Goal: Task Accomplishment & Management: Complete application form

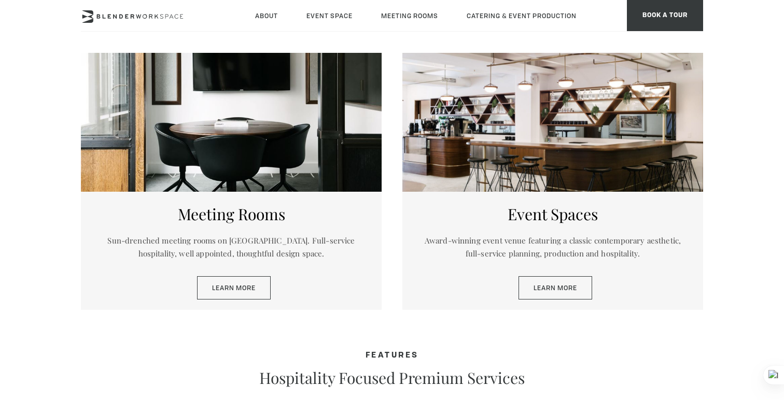
scroll to position [506, 0]
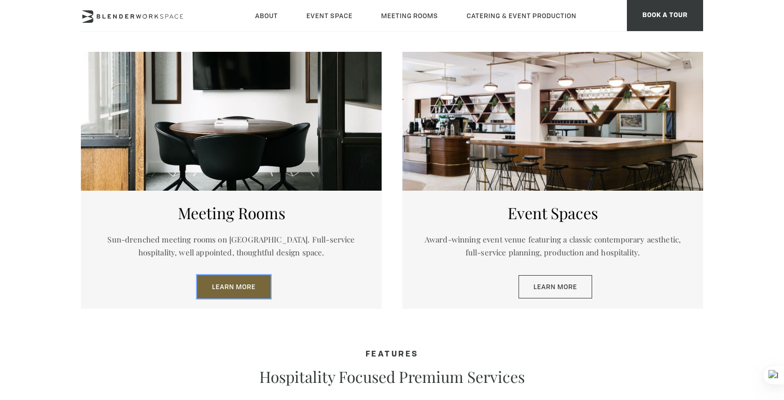
click at [264, 288] on link "Learn More" at bounding box center [234, 287] width 74 height 24
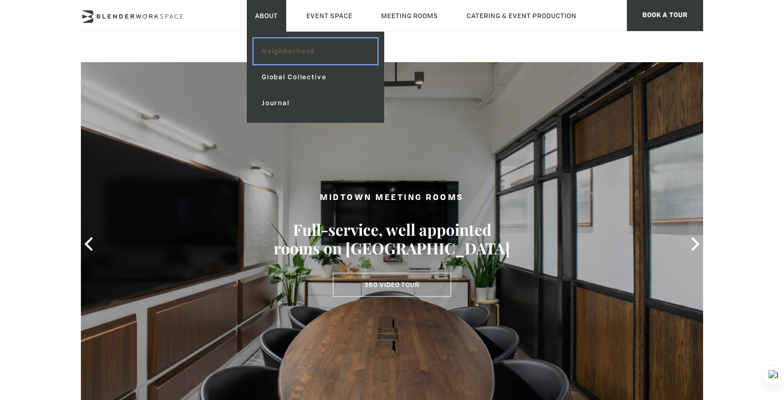
click at [275, 53] on link "Neighborhood" at bounding box center [316, 51] width 124 height 26
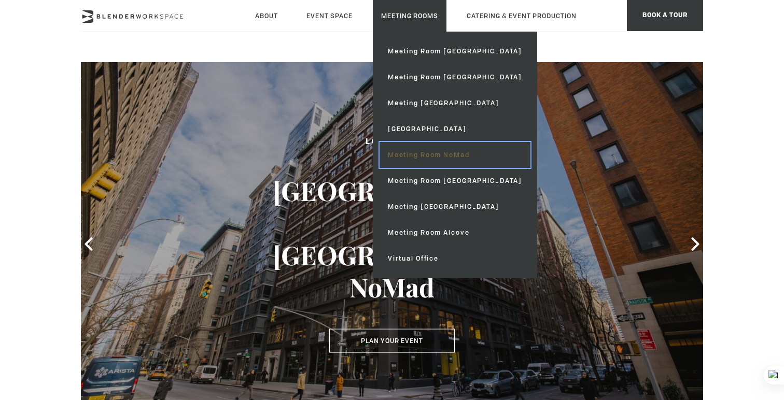
click at [419, 154] on link "Meeting Room NoMad" at bounding box center [455, 155] width 151 height 26
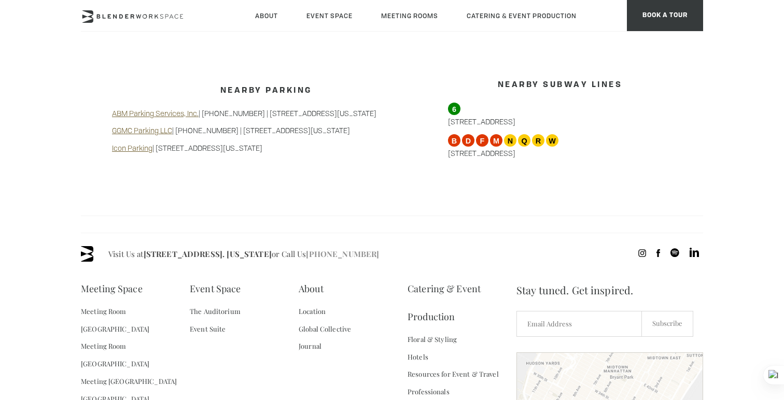
scroll to position [1128, 0]
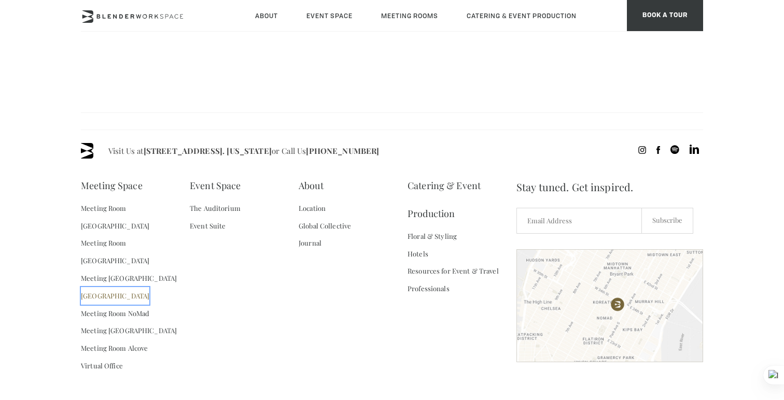
click at [144, 287] on link "[GEOGRAPHIC_DATA]" at bounding box center [115, 296] width 68 height 18
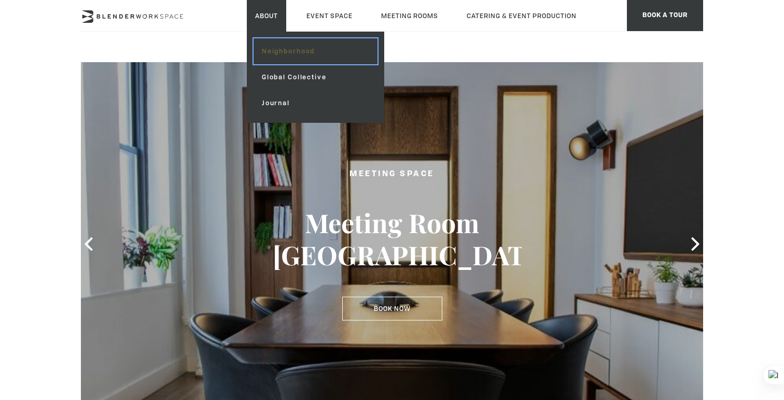
click at [272, 53] on link "Neighborhood" at bounding box center [316, 51] width 124 height 26
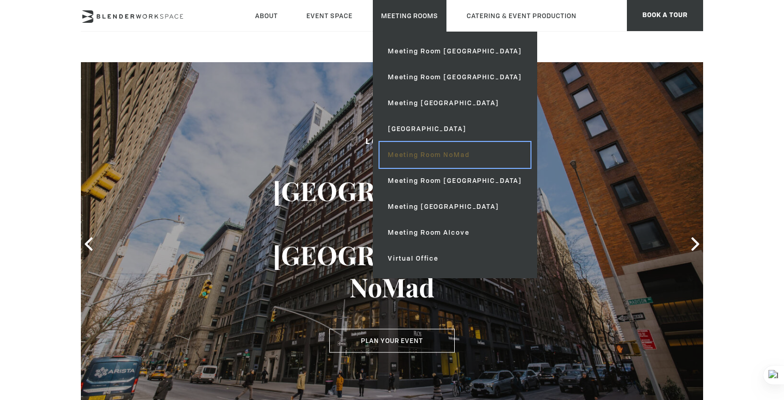
click at [427, 154] on link "Meeting Room NoMad" at bounding box center [455, 155] width 151 height 26
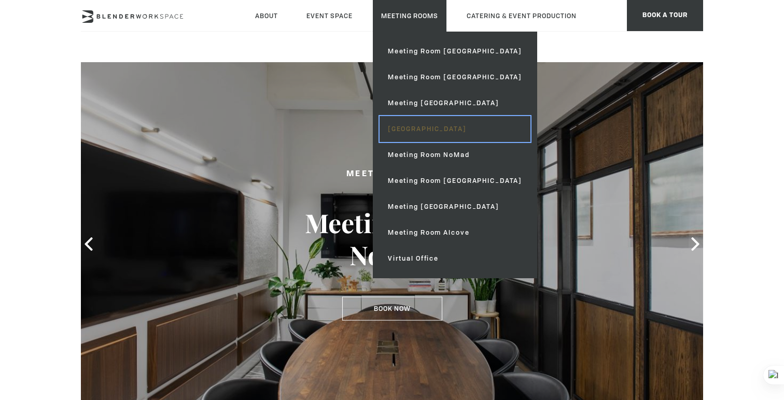
click at [422, 130] on link "[GEOGRAPHIC_DATA]" at bounding box center [455, 129] width 151 height 26
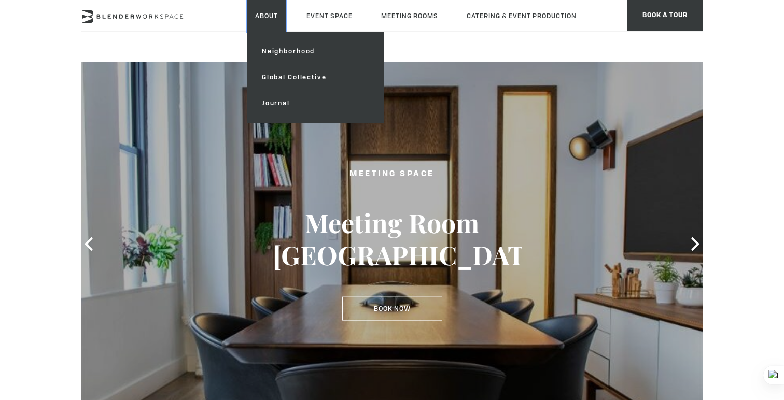
click at [269, 10] on link "About" at bounding box center [266, 16] width 39 height 32
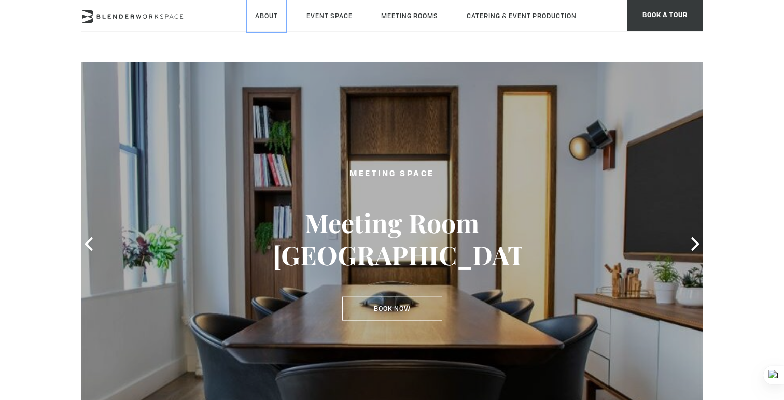
scroll to position [17, 0]
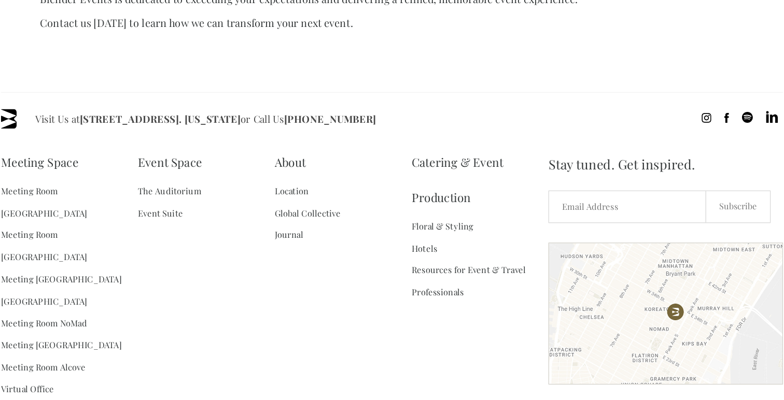
scroll to position [880, 0]
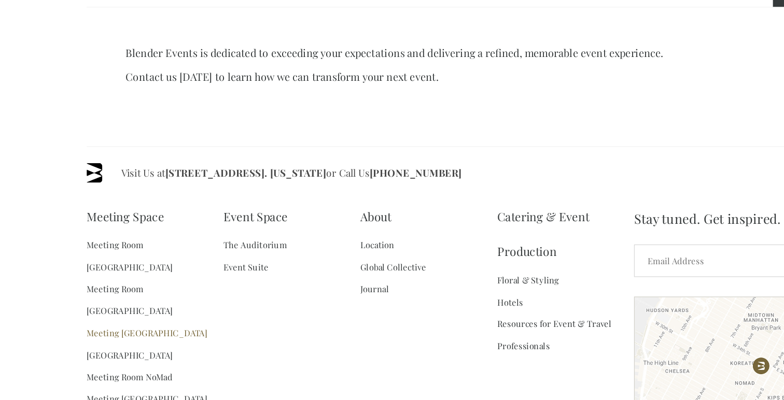
click at [158, 282] on li "Meeting [GEOGRAPHIC_DATA]" at bounding box center [135, 291] width 109 height 18
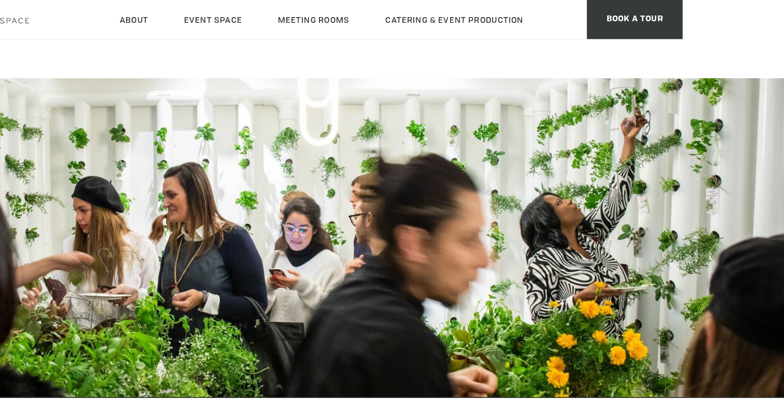
scroll to position [29, 0]
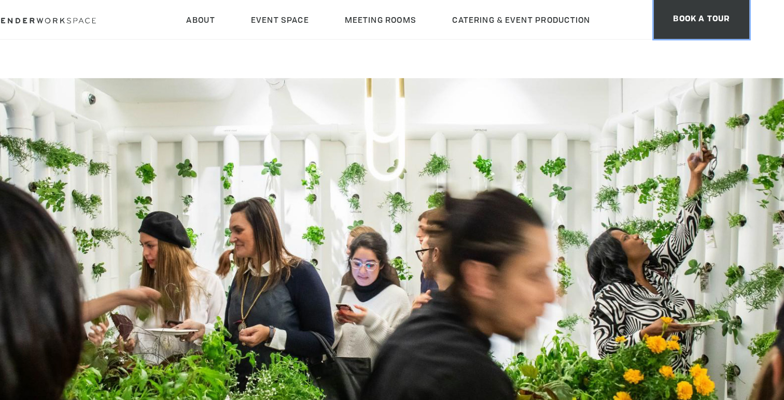
click at [687, 18] on span "BOOK A TOUR" at bounding box center [665, 15] width 76 height 31
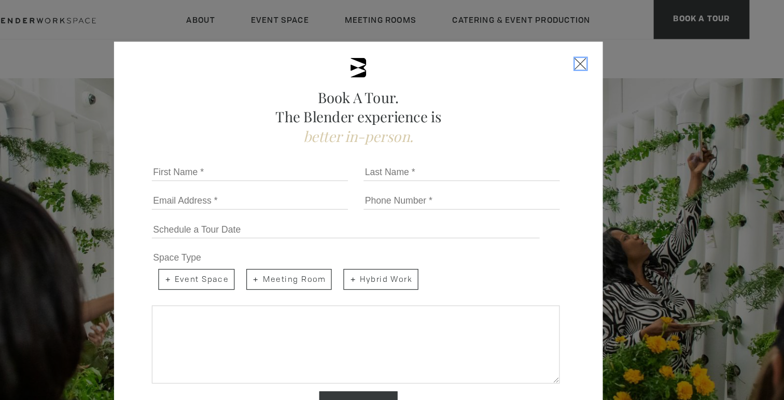
click at [567, 52] on span "Close form" at bounding box center [568, 50] width 9 height 9
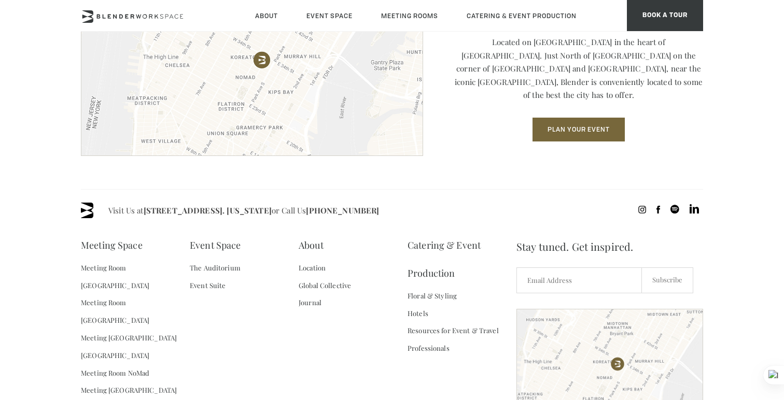
scroll to position [1486, 0]
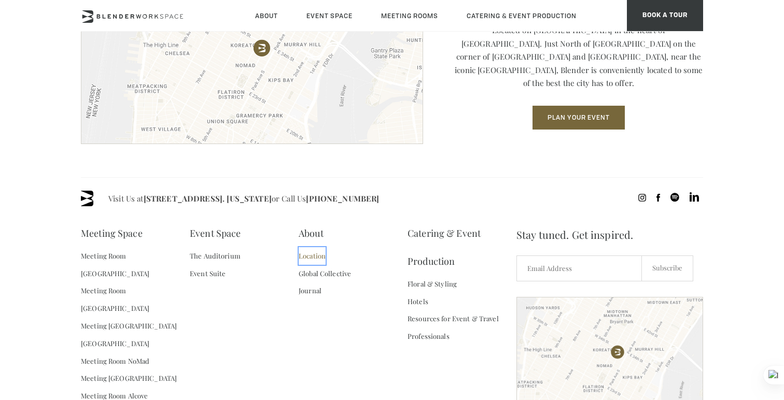
click at [319, 255] on link "Location" at bounding box center [312, 256] width 27 height 18
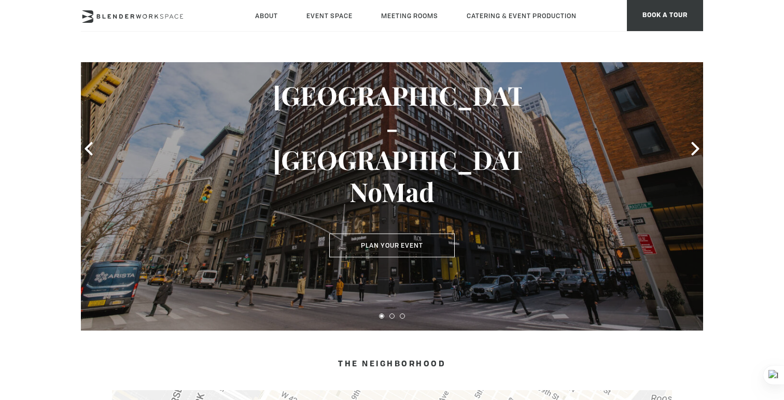
scroll to position [158, 0]
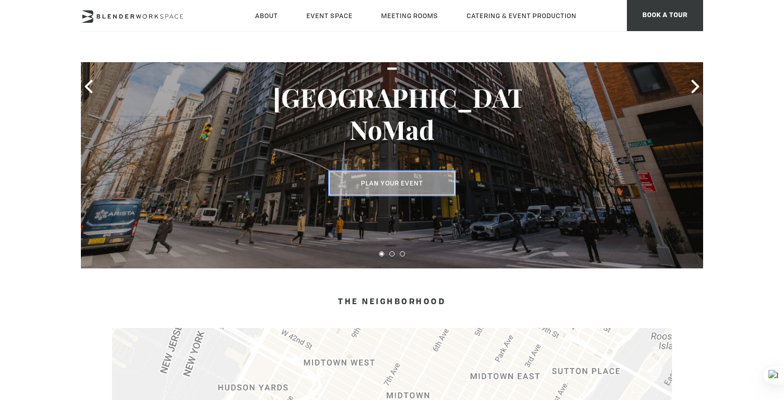
click at [407, 187] on button "Plan Your Event" at bounding box center [392, 184] width 126 height 24
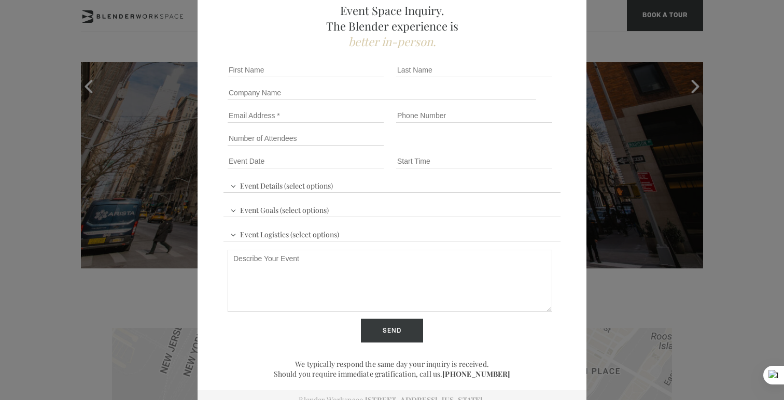
scroll to position [76, 0]
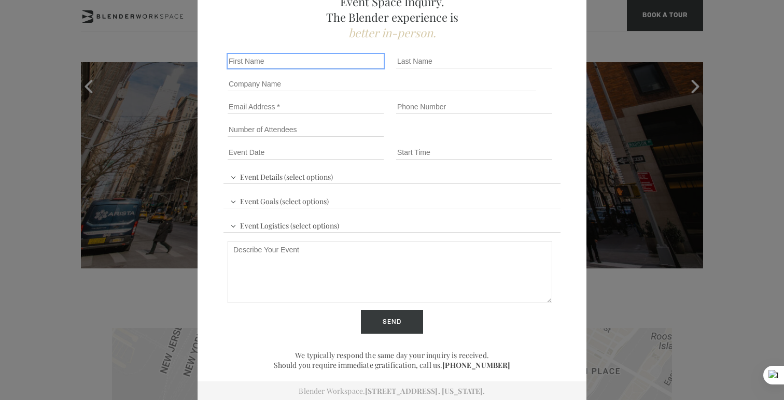
click at [339, 60] on input "First name *" at bounding box center [306, 61] width 156 height 15
type input "F"
type input "Carolina"
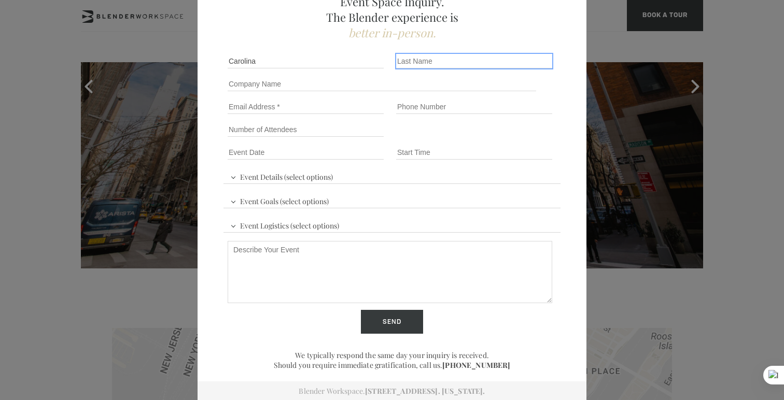
click at [446, 60] on input "Last name *" at bounding box center [474, 61] width 156 height 15
type input "Tabai"
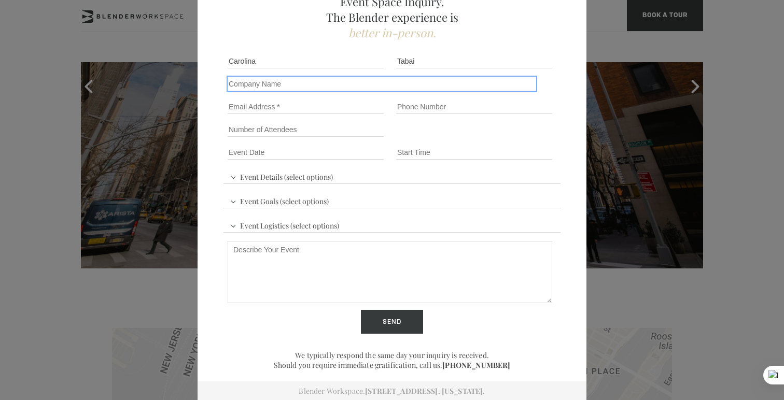
click at [391, 79] on input "Company name" at bounding box center [382, 84] width 309 height 15
type input "Betterhelp"
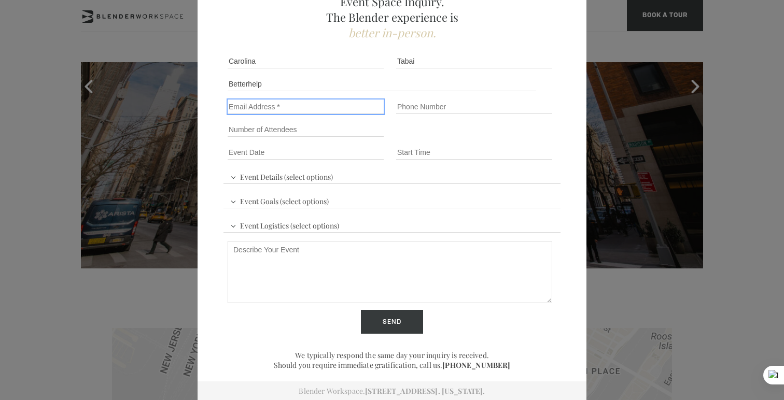
click at [343, 110] on input "Email" at bounding box center [306, 107] width 156 height 15
type input "carolina.tabai@betterhelp.com"
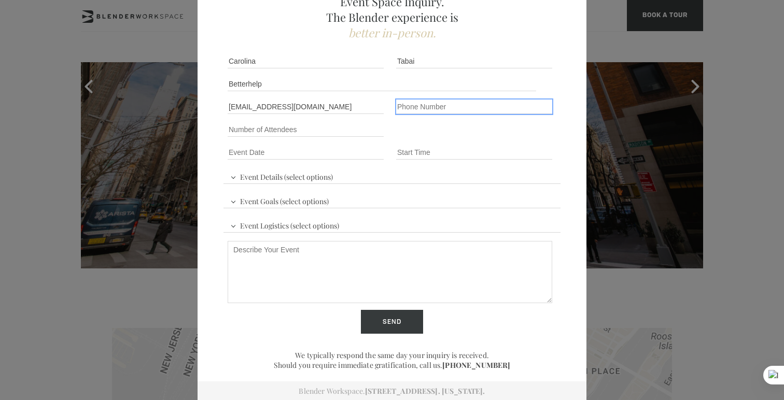
click at [431, 104] on input "Phone number" at bounding box center [474, 107] width 156 height 15
type input "4154652161"
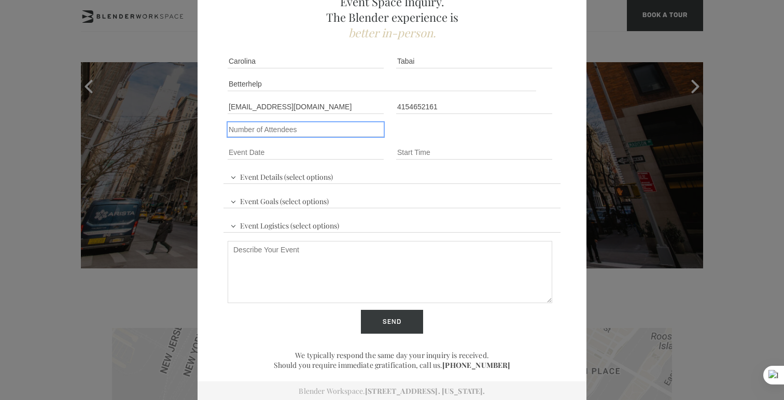
click at [355, 125] on input "Number of Attendees" at bounding box center [306, 129] width 156 height 15
type input "1"
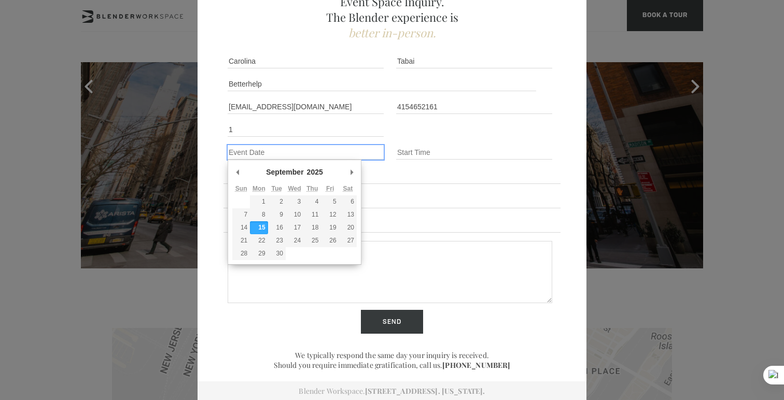
click at [307, 153] on input "Event Date *" at bounding box center [306, 152] width 156 height 15
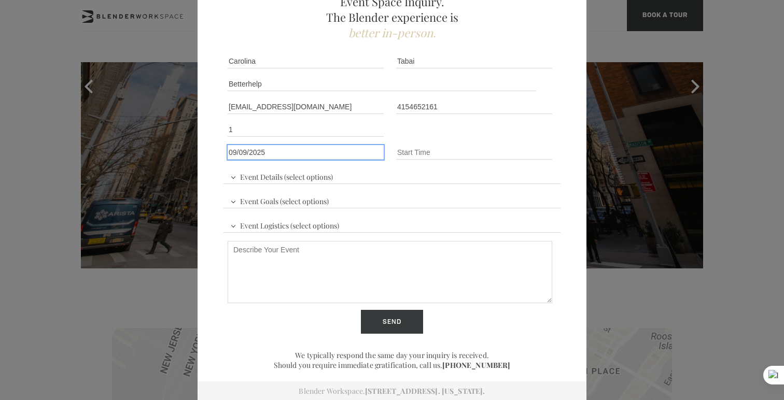
click at [298, 154] on input "Event Date *" at bounding box center [306, 152] width 156 height 15
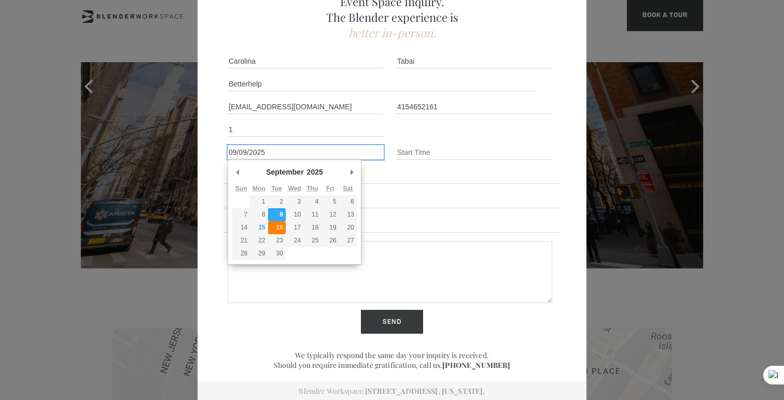
type div "2025-09-16"
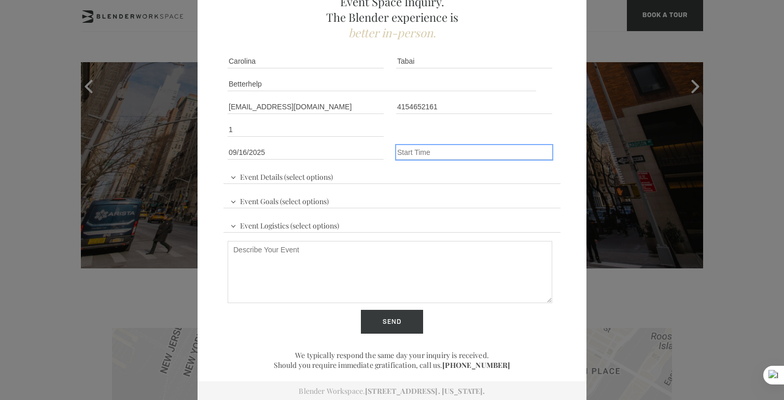
click at [432, 158] on input "Event Time" at bounding box center [474, 152] width 156 height 15
type input "11am ET"
click at [368, 176] on div "Event Details (select options) Conference Workshop Product Launch Trade Show Fu…" at bounding box center [392, 221] width 337 height 115
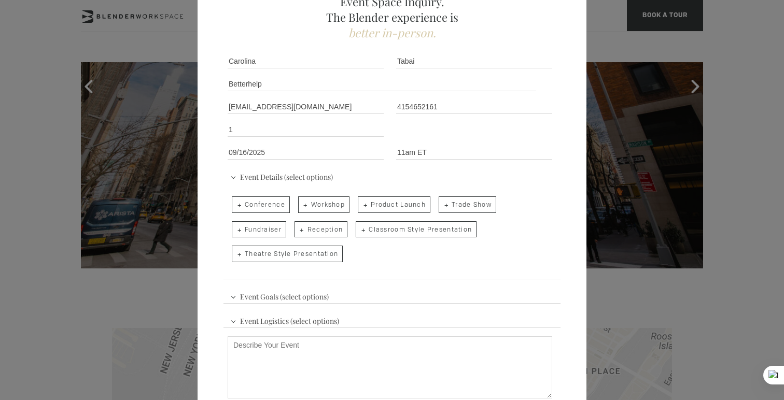
click at [281, 208] on span "Conference" at bounding box center [261, 205] width 58 height 17
click at [234, 207] on input "Conference" at bounding box center [231, 199] width 7 height 15
checkbox input "true"
click at [292, 296] on span "Event Goals (select options)" at bounding box center [280, 296] width 104 height 16
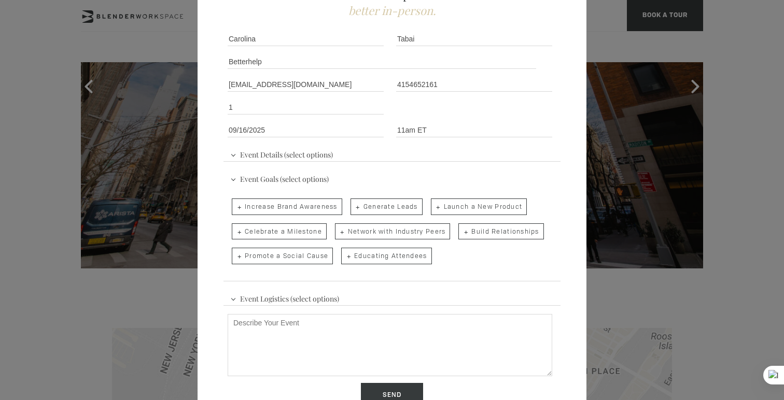
scroll to position [102, 0]
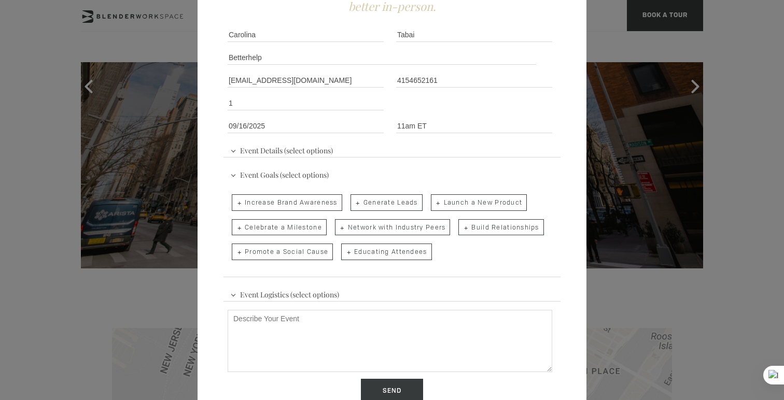
click at [277, 292] on span "Event Logistics (select options)" at bounding box center [285, 294] width 114 height 16
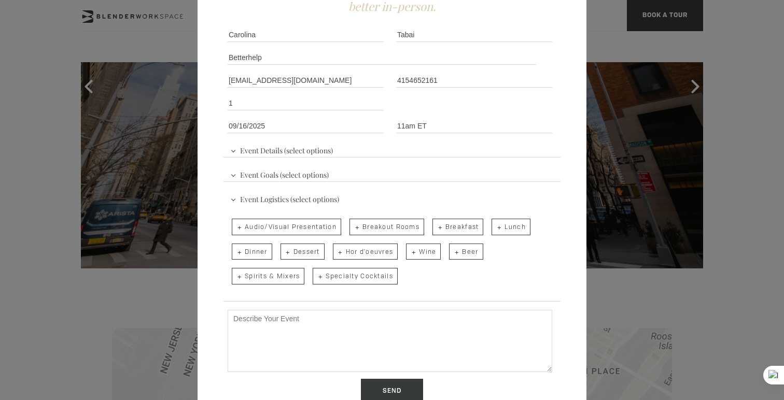
click at [313, 324] on textarea "Describe Your Event" at bounding box center [390, 341] width 325 height 62
paste textarea "155 E 44th St, Floor 17, New York, NY 10017"
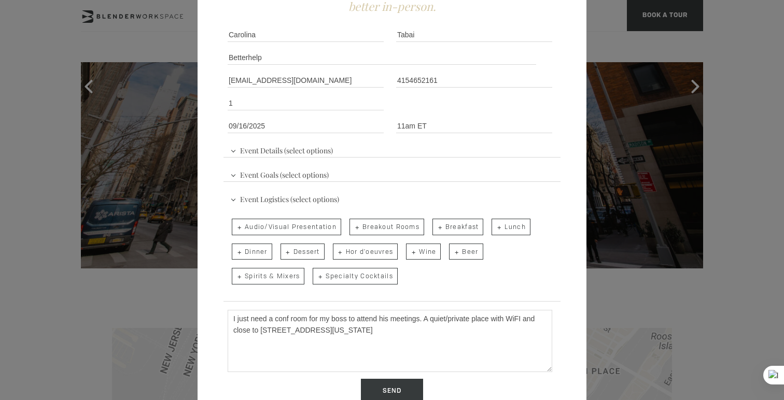
drag, startPoint x: 306, startPoint y: 330, endPoint x: 335, endPoint y: 327, distance: 29.7
click at [335, 327] on textarea "I just need a conf room for my boss to attend his meetings. A quiet/private pla…" at bounding box center [390, 341] width 325 height 62
click at [372, 350] on textarea "I just need a conf room for my boss to attend his meetings. A quiet/private pla…" at bounding box center [390, 341] width 325 height 62
type textarea "I just need a conf room for my boss to attend his meetings. A quiet/private pla…"
click at [399, 389] on input "Send" at bounding box center [392, 391] width 62 height 24
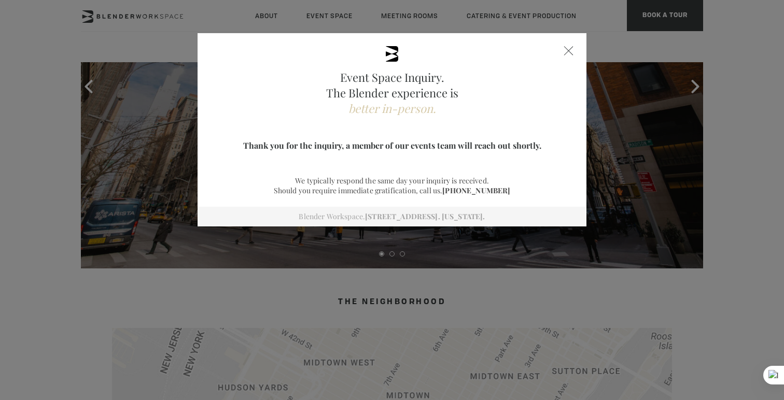
scroll to position [0, 0]
click at [570, 52] on span at bounding box center [568, 50] width 9 height 9
